Goal: Transaction & Acquisition: Purchase product/service

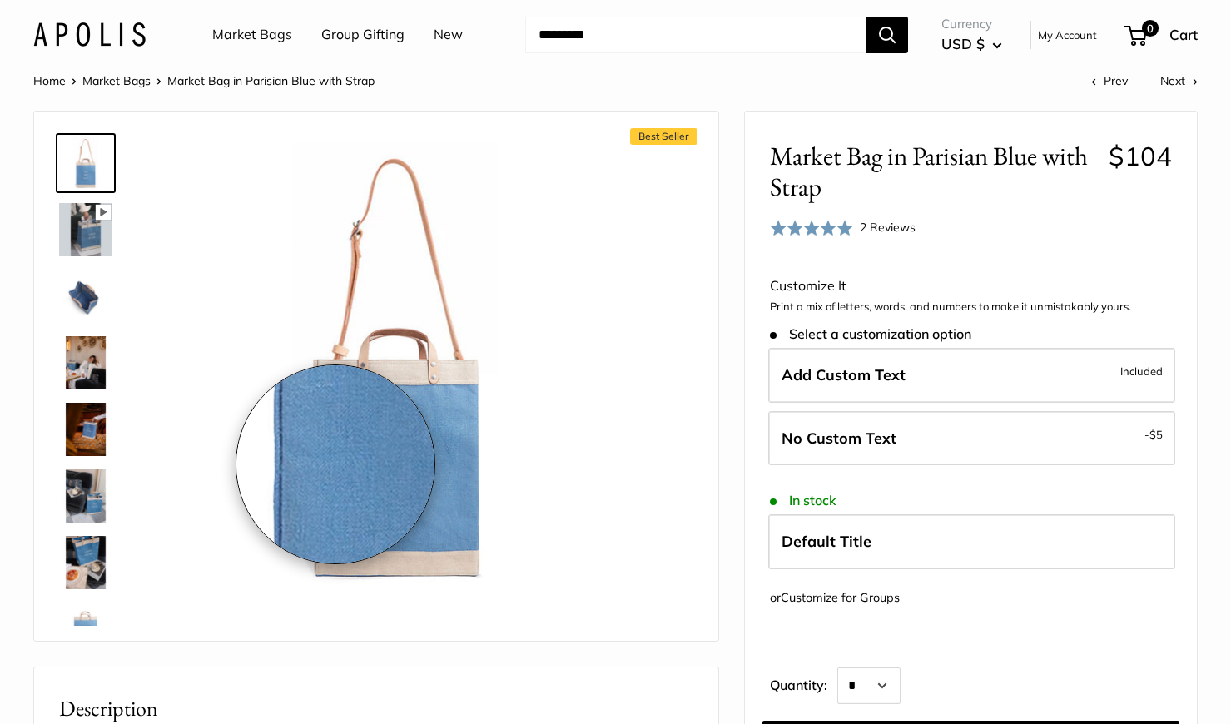
scroll to position [2, 0]
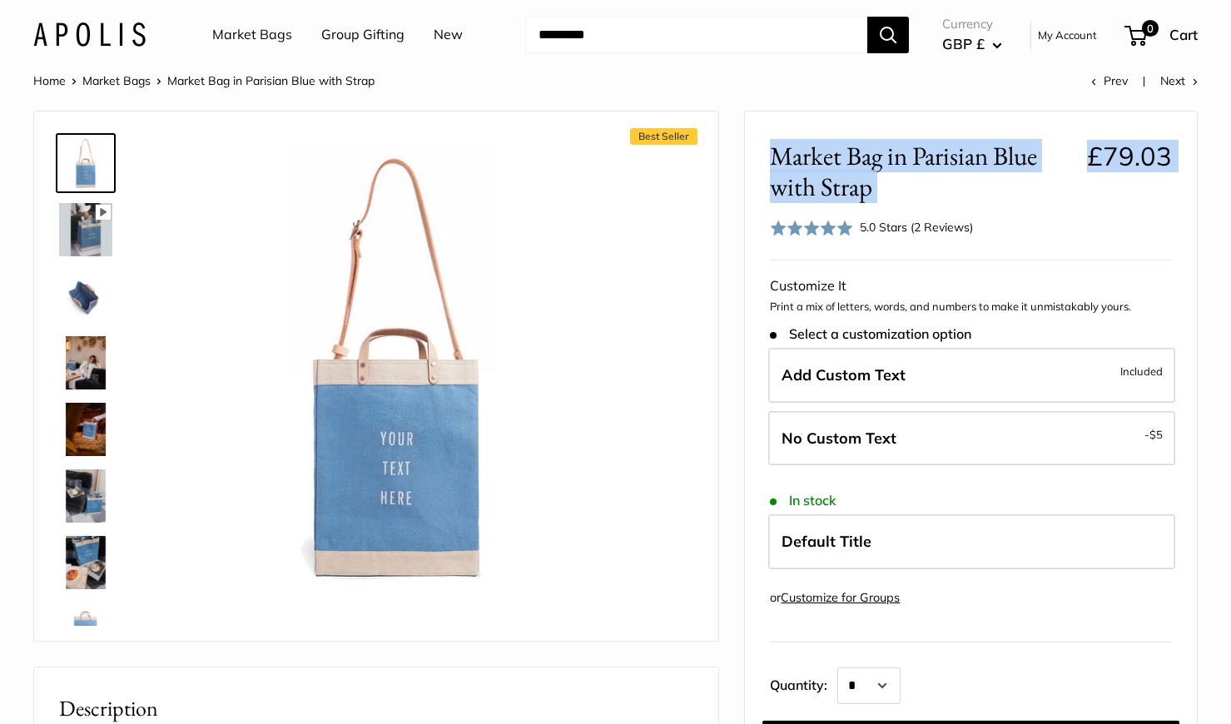
drag, startPoint x: 871, startPoint y: 204, endPoint x: 777, endPoint y: 150, distance: 108.5
click at [777, 150] on div "Market Bag in Parisian Blue with Strap £79.03 Rated 5.0 out of 5 5.0 Stars (2 R…" at bounding box center [971, 190] width 402 height 99
